Goal: Task Accomplishment & Management: Use online tool/utility

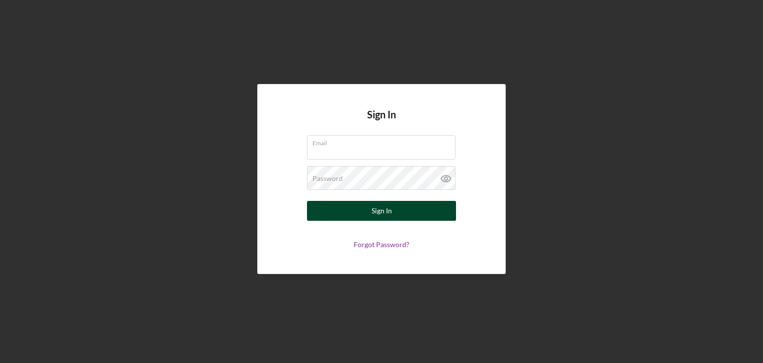
type input "[PERSON_NAME][EMAIL_ADDRESS][DOMAIN_NAME]"
click at [380, 214] on div "Sign In" at bounding box center [382, 211] width 20 height 20
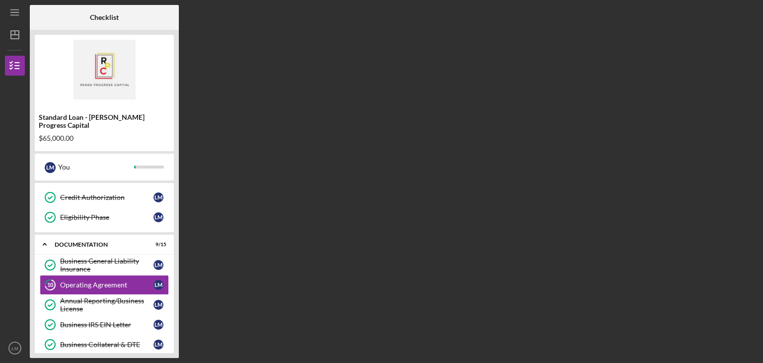
scroll to position [157, 0]
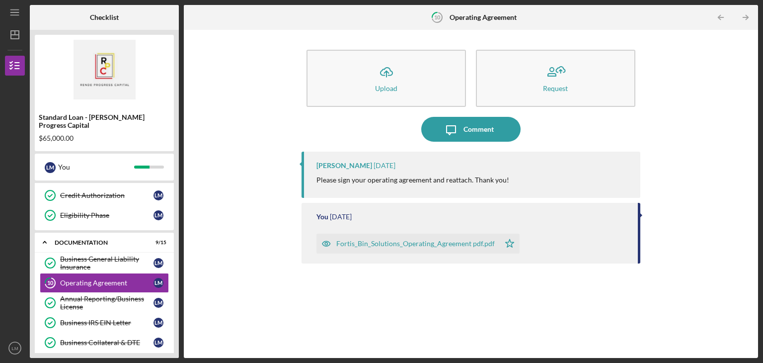
click at [398, 243] on div "Fortis_Bin_Solutions_Operating_Agreement pdf.pdf" at bounding box center [415, 244] width 159 height 8
